Goal: Information Seeking & Learning: Find specific fact

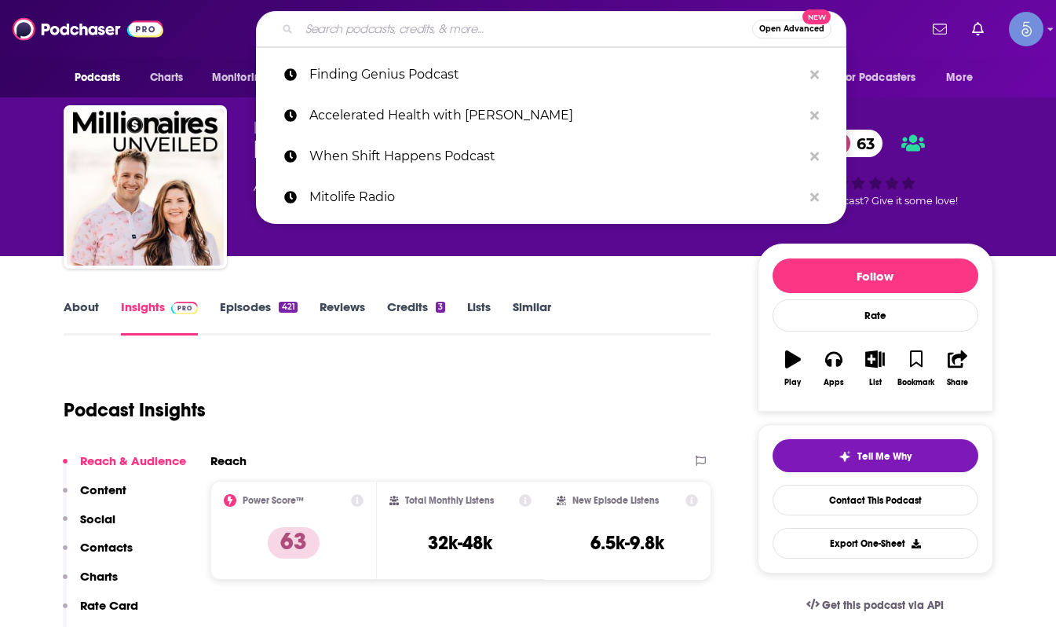
click at [432, 16] on input "Search podcasts, credits, & more..." at bounding box center [525, 28] width 453 height 25
type input "Causes or Cures"
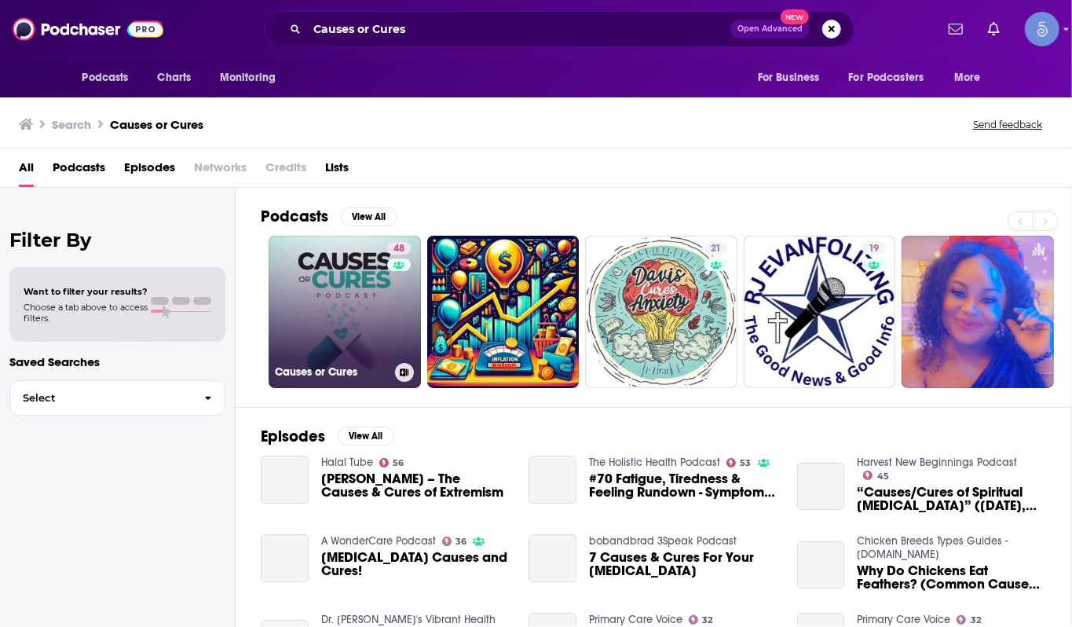
click at [346, 308] on link "48 Causes or Cures" at bounding box center [345, 312] width 152 height 152
